Goal: Transaction & Acquisition: Subscribe to service/newsletter

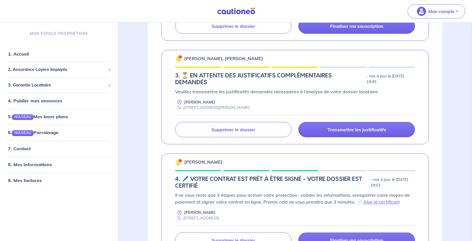
scroll to position [425, 0]
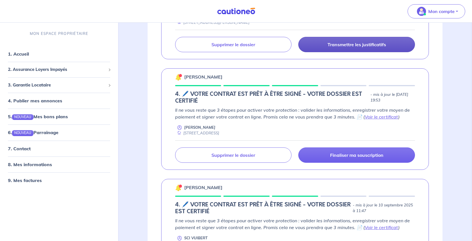
click at [348, 47] on p "Transmettre les justificatifs" at bounding box center [356, 45] width 58 height 6
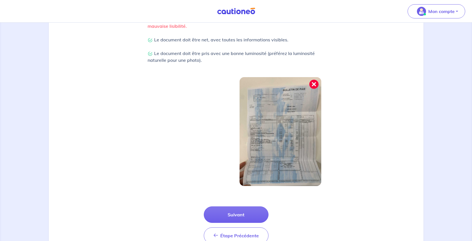
scroll to position [227, 0]
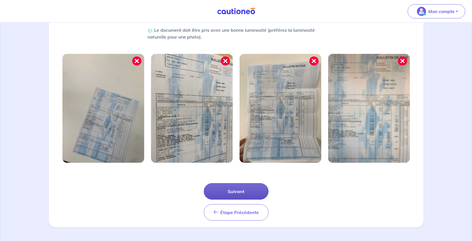
click at [260, 183] on button "Suivant" at bounding box center [236, 191] width 65 height 16
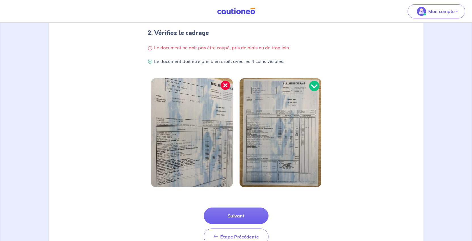
scroll to position [202, 0]
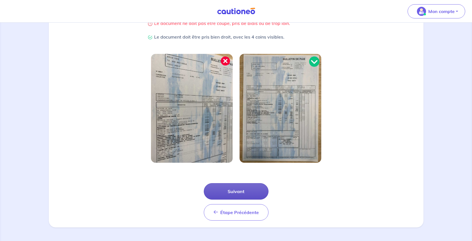
click at [251, 183] on button "Suivant" at bounding box center [236, 191] width 65 height 16
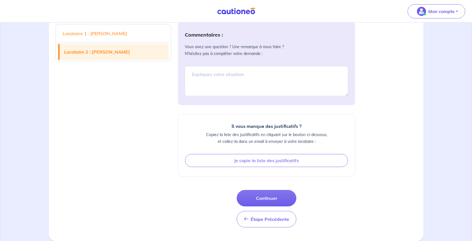
scroll to position [447, 0]
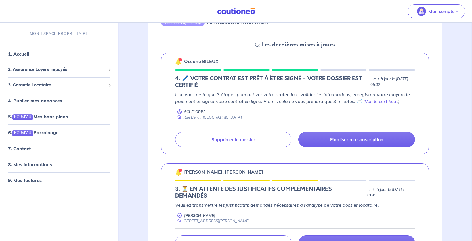
scroll to position [255, 0]
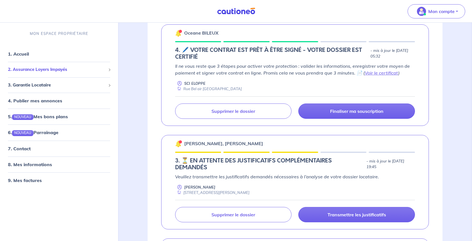
click at [56, 75] on div "2. Assurance Loyers Impayés" at bounding box center [58, 69] width 113 height 11
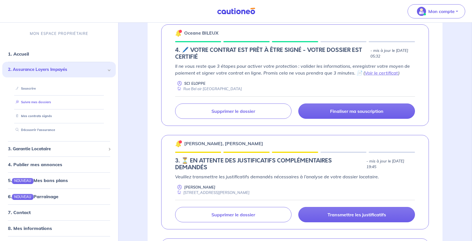
click at [42, 104] on link "Suivre mes dossiers" at bounding box center [32, 102] width 38 height 4
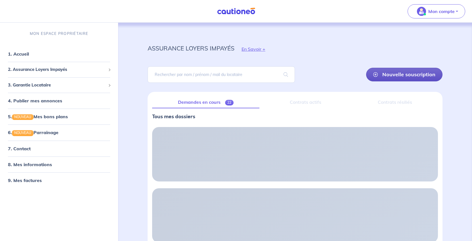
click at [391, 81] on link "Nouvelle souscription" at bounding box center [404, 75] width 76 height 14
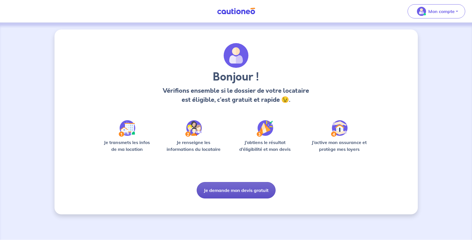
click at [254, 199] on button "Je demande mon devis gratuit" at bounding box center [236, 190] width 79 height 16
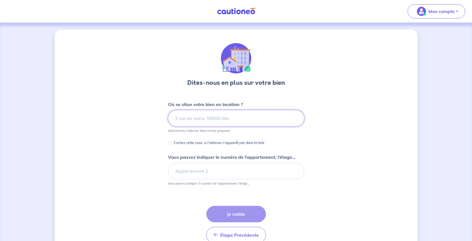
click at [213, 127] on input at bounding box center [236, 118] width 136 height 16
paste input "9 B Impasse de la Quenotte"
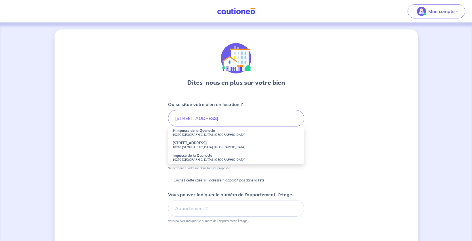
click at [184, 137] on small "10270 [GEOGRAPHIC_DATA], [GEOGRAPHIC_DATA]" at bounding box center [235, 135] width 127 height 4
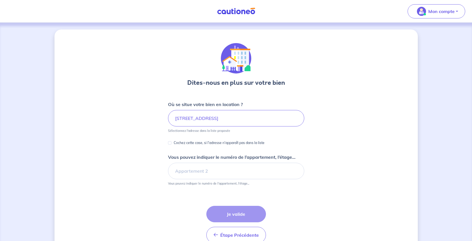
type input "9 Impasse de la Quenotte, 10270 [GEOGRAPHIC_DATA], [GEOGRAPHIC_DATA]"
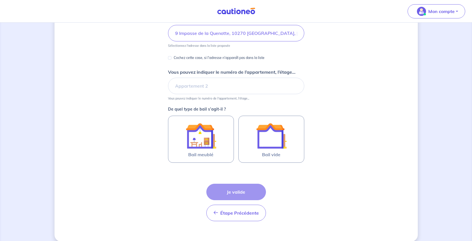
scroll to position [113, 0]
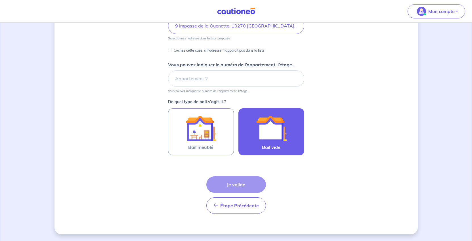
click at [280, 144] on img at bounding box center [271, 128] width 31 height 31
click at [0, 0] on input "Bail vide" at bounding box center [0, 0] width 0 height 0
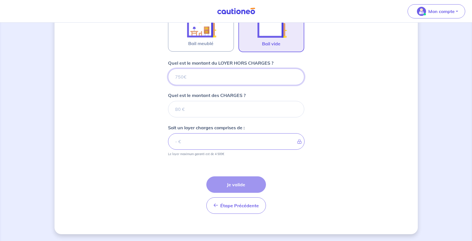
scroll to position [232, 0]
click at [203, 85] on input "Quel est le montant du LOYER HORS CHARGES ?" at bounding box center [236, 77] width 136 height 16
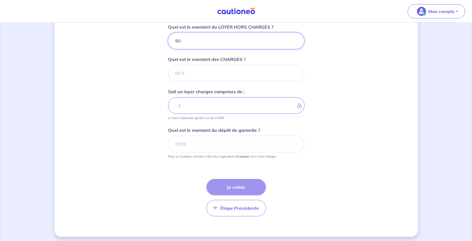
type input "900"
click at [183, 81] on input "Quel est le montant des CHARGES ?" at bounding box center [236, 73] width 136 height 16
type input "20"
type input "920"
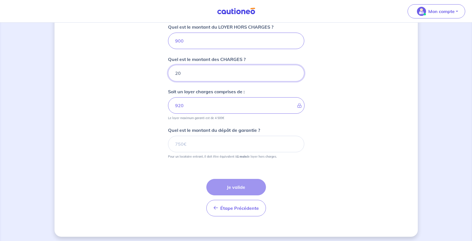
type input "20"
click at [188, 152] on input "Quel est le montant du dépôt de garantie ?" at bounding box center [236, 144] width 136 height 16
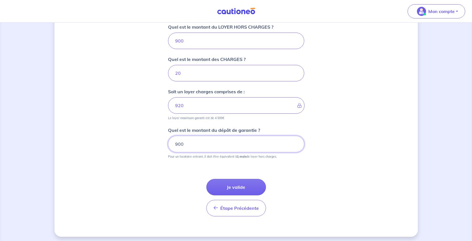
type input "900"
click at [336, 190] on div "Dites-nous en plus sur votre bien Où se situe votre bien en location ? [STREET_…" at bounding box center [235, 17] width 363 height 440
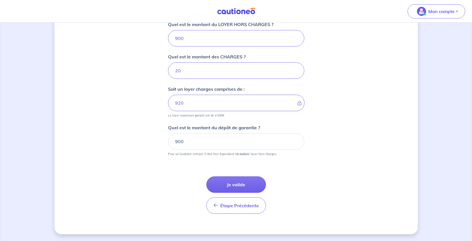
click at [250, 190] on button "Je valide" at bounding box center [236, 184] width 60 height 16
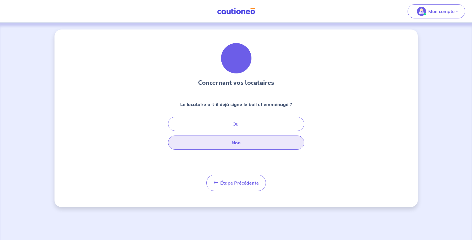
click at [245, 150] on button "Non" at bounding box center [236, 143] width 136 height 14
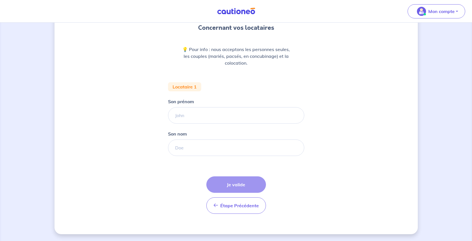
scroll to position [121, 0]
click at [168, 107] on input "Son prénom" at bounding box center [236, 115] width 136 height 16
type input "[PERSON_NAME]"
click at [175, 140] on input "Son nom" at bounding box center [236, 148] width 136 height 16
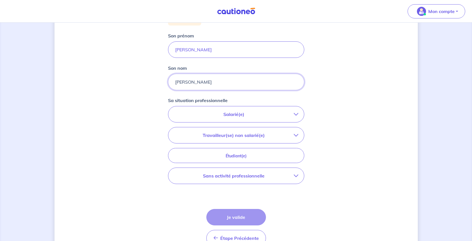
type input "[PERSON_NAME]"
click at [267, 118] on p "Salarié(e)" at bounding box center [234, 114] width 120 height 7
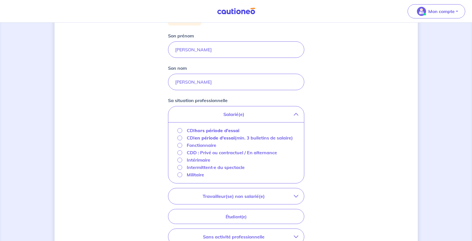
click at [225, 133] on strong "hors période d'essai" at bounding box center [217, 131] width 45 height 6
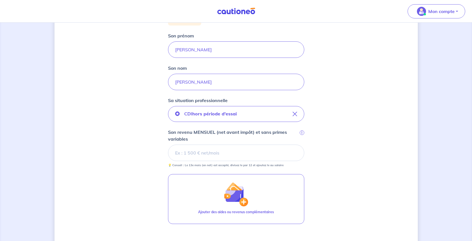
scroll to position [178, 0]
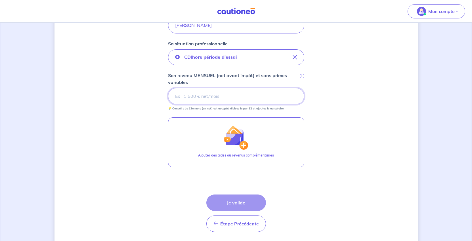
click at [204, 104] on input "Son revenu MENSUEL (net avant impôt) et sans primes variables i" at bounding box center [236, 96] width 136 height 16
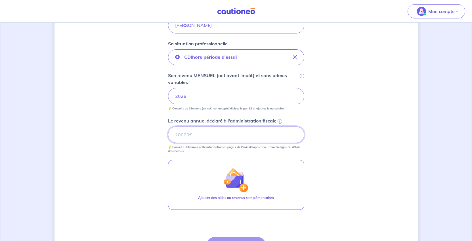
click at [197, 143] on input "Le revenu annuel déclaré à l'administration fiscale i" at bounding box center [236, 135] width 136 height 16
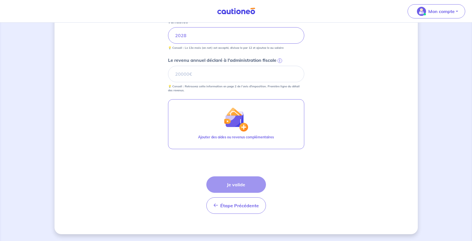
scroll to position [257, 0]
